Goal: Information Seeking & Learning: Learn about a topic

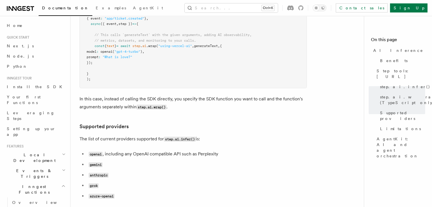
scroll to position [653, 0]
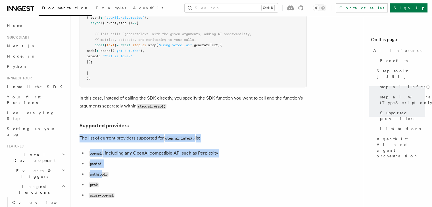
drag, startPoint x: 80, startPoint y: 112, endPoint x: 102, endPoint y: 147, distance: 40.8
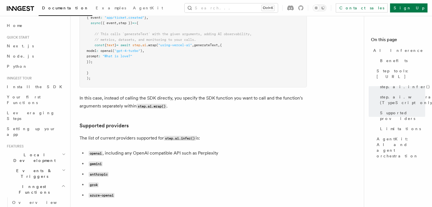
click at [124, 181] on li "grok" at bounding box center [197, 185] width 220 height 8
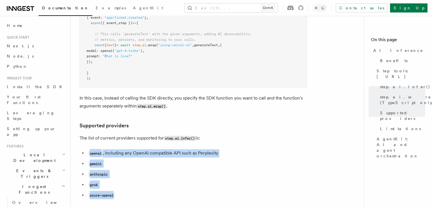
drag, startPoint x: 89, startPoint y: 126, endPoint x: 213, endPoint y: 167, distance: 130.5
click at [213, 167] on ul "openai , including any OpenAI compatible API such as Perplexity gemini anthropi…" at bounding box center [193, 174] width 227 height 50
copy ul "openai , including any OpenAI compatible API such as Perplexity gemini anthropi…"
click at [189, 181] on li "grok" at bounding box center [197, 185] width 220 height 8
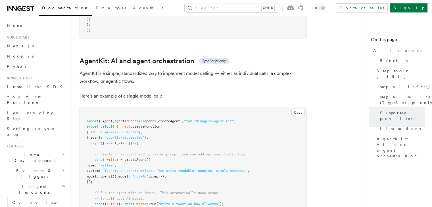
scroll to position [1652, 0]
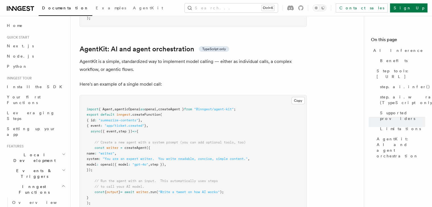
drag, startPoint x: 92, startPoint y: 118, endPoint x: 106, endPoint y: 146, distance: 31.1
click at [106, 146] on pre "import { Agent , agenticOpenai as openai , createAgent } from "@inngest/agent-k…" at bounding box center [193, 156] width 227 height 122
copy code "// Create a new agent with a system prompt (you can add optional tools, too) co…"
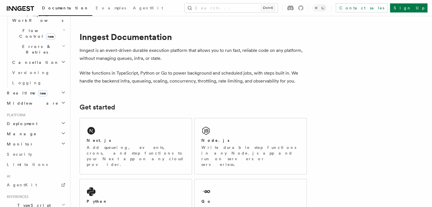
scroll to position [199, 0]
click at [49, 180] on link "AgentKit" at bounding box center [36, 185] width 62 height 10
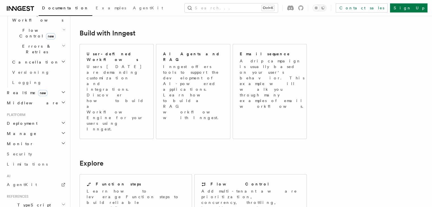
scroll to position [318, 0]
click at [47, 180] on link "AgentKit" at bounding box center [36, 185] width 62 height 10
